Goal: Information Seeking & Learning: Learn about a topic

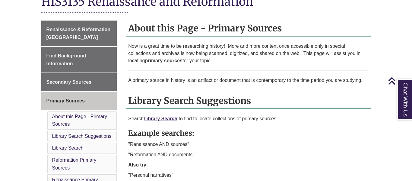
scroll to position [261, 0]
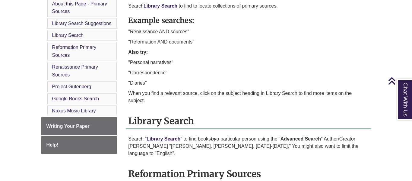
click at [160, 33] on p ""Renaissance AND sources"" at bounding box center [248, 31] width 240 height 7
copy div ""Renaissance AND sources""
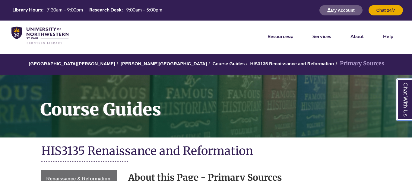
click at [407, 103] on link "Chat With Us" at bounding box center [404, 99] width 15 height 41
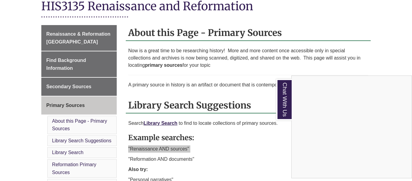
scroll to position [146, 0]
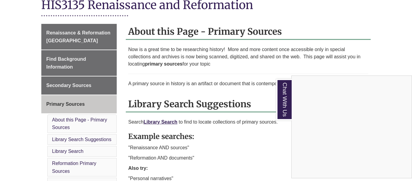
click at [231, 67] on p "Now is a great time to be researching history! More and more content once acces…" at bounding box center [248, 57] width 240 height 22
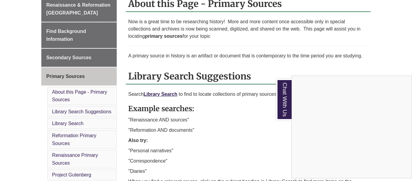
scroll to position [173, 0]
click at [74, 123] on link "Library Search" at bounding box center [67, 123] width 31 height 5
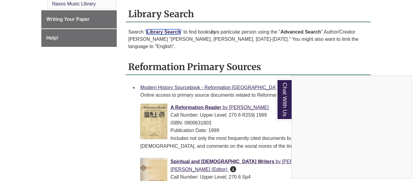
click at [171, 29] on link "Library Search" at bounding box center [163, 31] width 34 height 5
